Goal: Information Seeking & Learning: Compare options

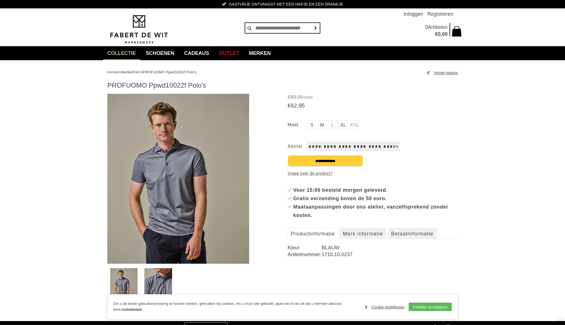
click at [324, 125] on link "M" at bounding box center [322, 125] width 9 height 9
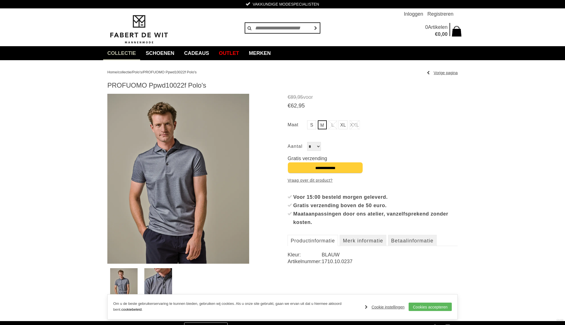
click at [332, 128] on li "L" at bounding box center [332, 125] width 9 height 9
click at [173, 163] on img at bounding box center [178, 179] width 142 height 170
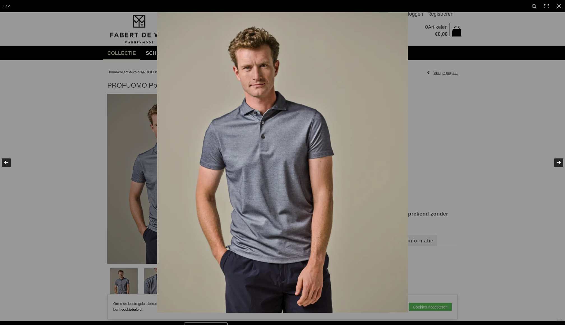
click at [173, 163] on img at bounding box center [282, 162] width 251 height 301
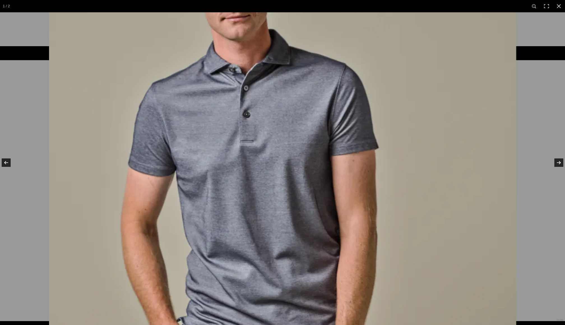
click at [290, 163] on img at bounding box center [282, 162] width 467 height 561
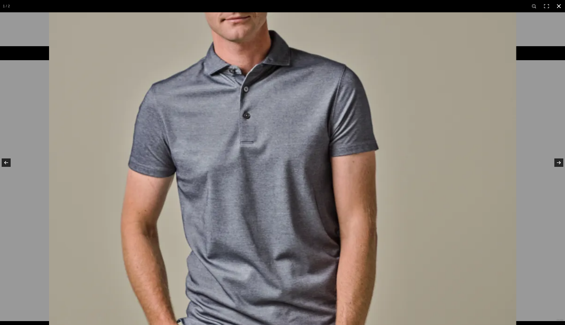
click at [524, 157] on div at bounding box center [331, 45] width 565 height 325
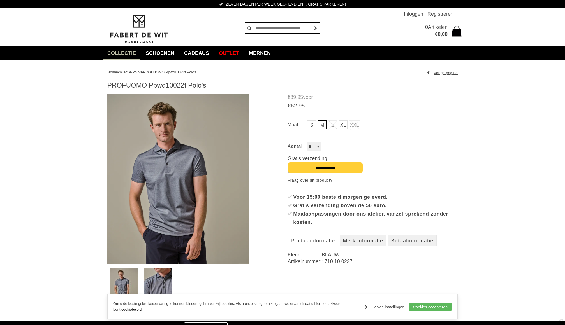
click at [142, 73] on span "Polo's" at bounding box center [137, 72] width 10 height 4
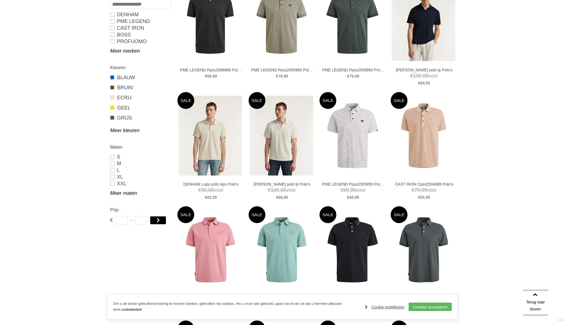
scroll to position [227, 0]
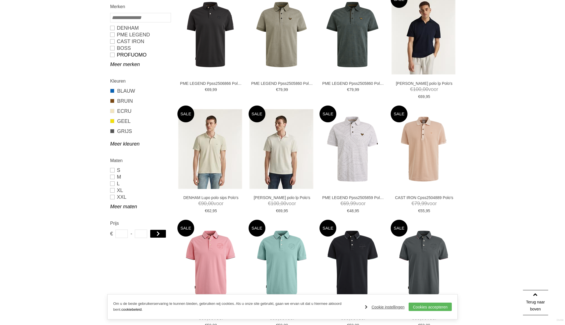
click at [113, 54] on link "PROFUOMO" at bounding box center [140, 55] width 60 height 7
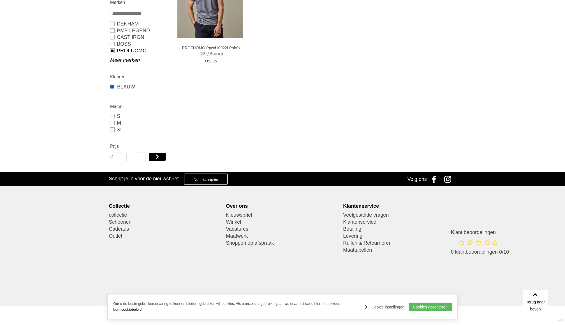
type input "**"
